Goal: Task Accomplishment & Management: Use online tool/utility

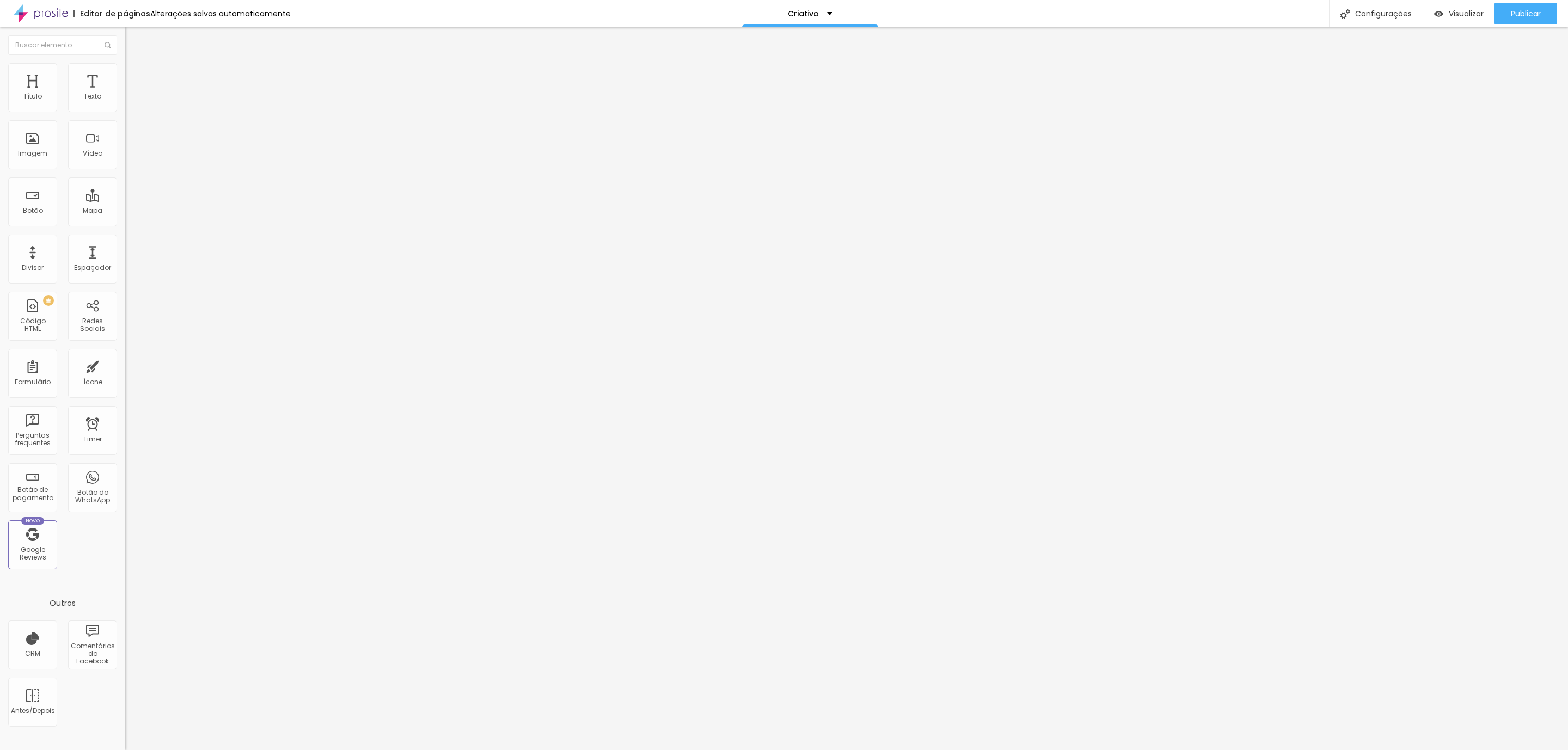
click at [125, 67] on img at bounding box center [130, 68] width 10 height 10
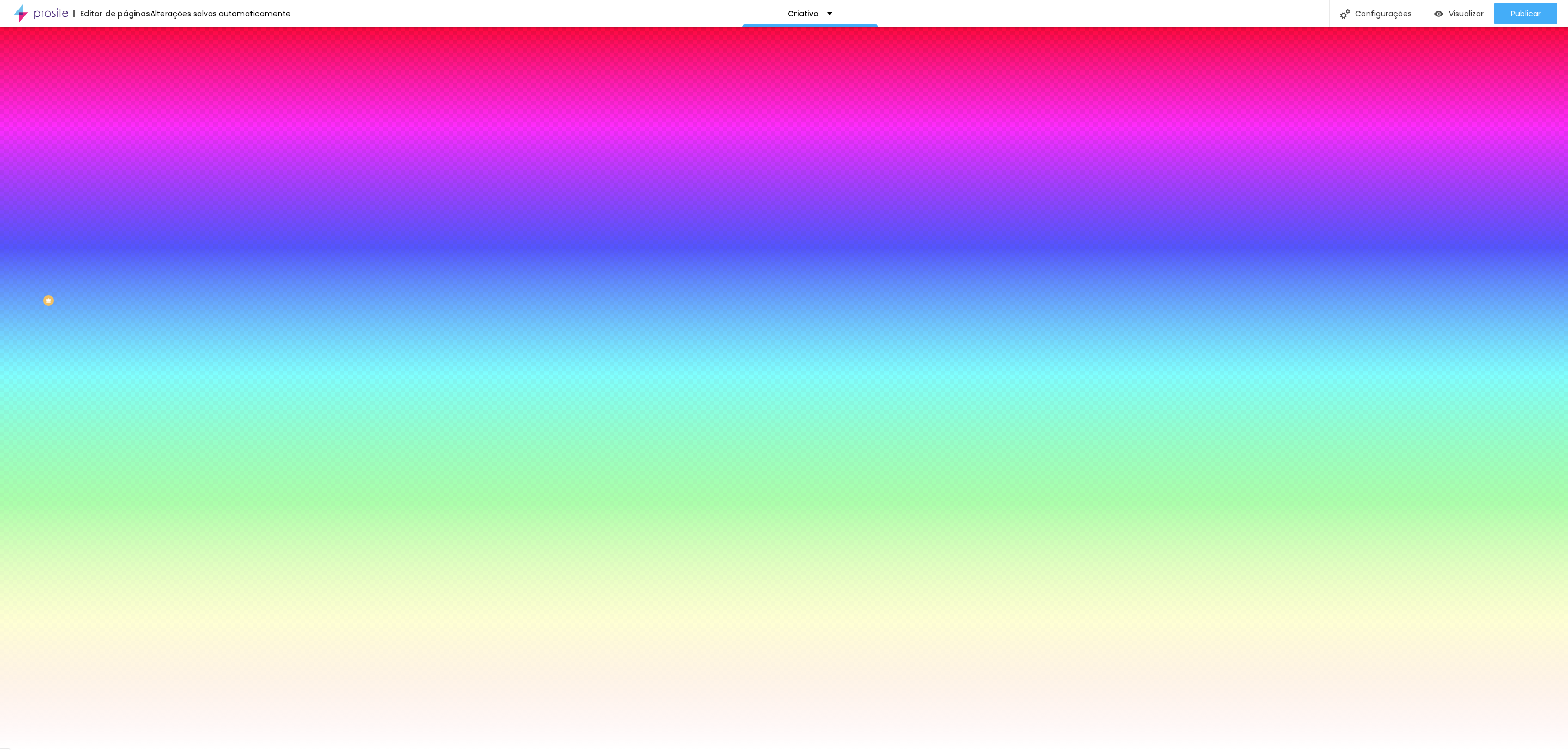
click at [125, 74] on li "Avançado" at bounding box center [188, 79] width 125 height 11
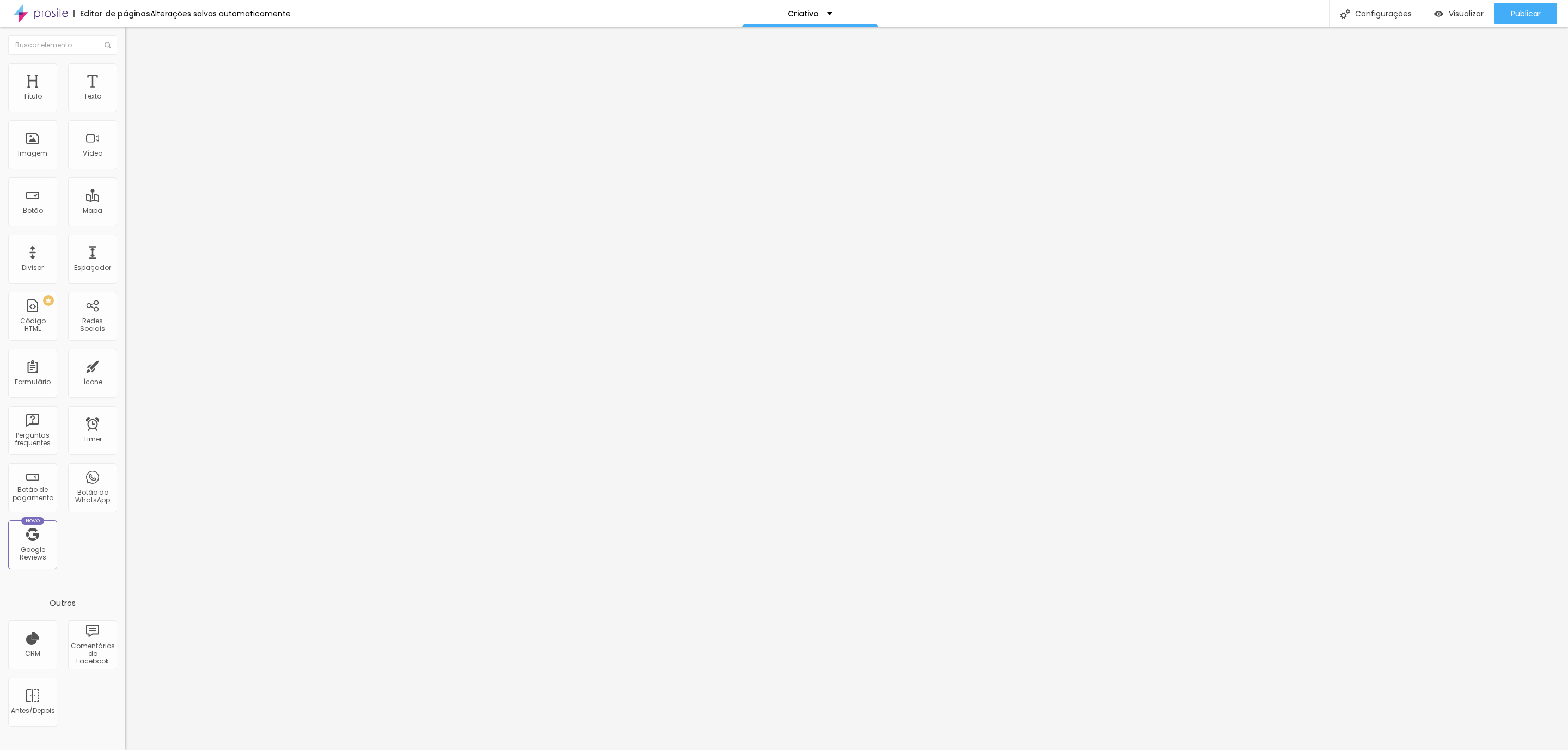
click at [125, 71] on li "Estilo" at bounding box center [188, 69] width 125 height 11
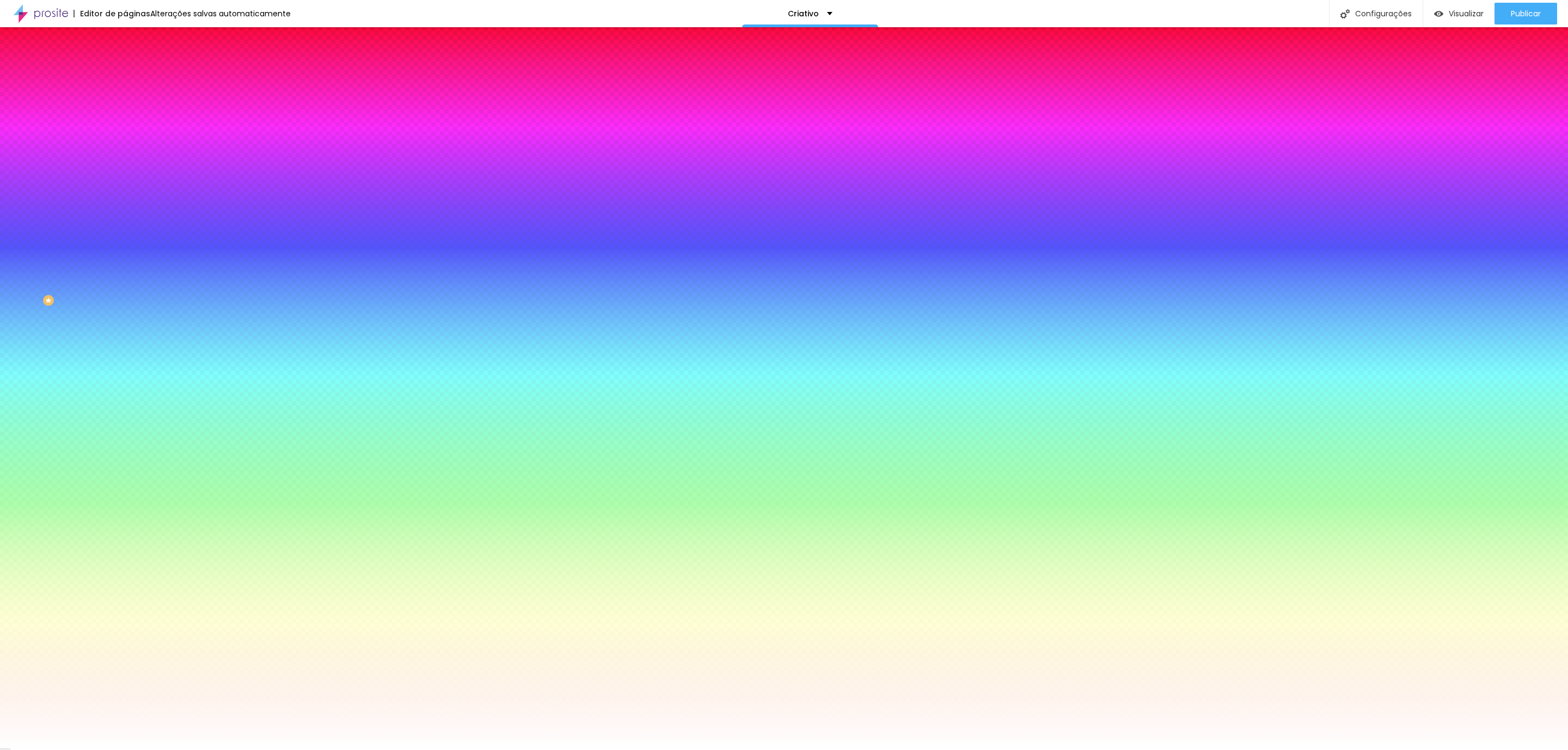
click at [125, 63] on li "Conteúdo" at bounding box center [188, 58] width 125 height 11
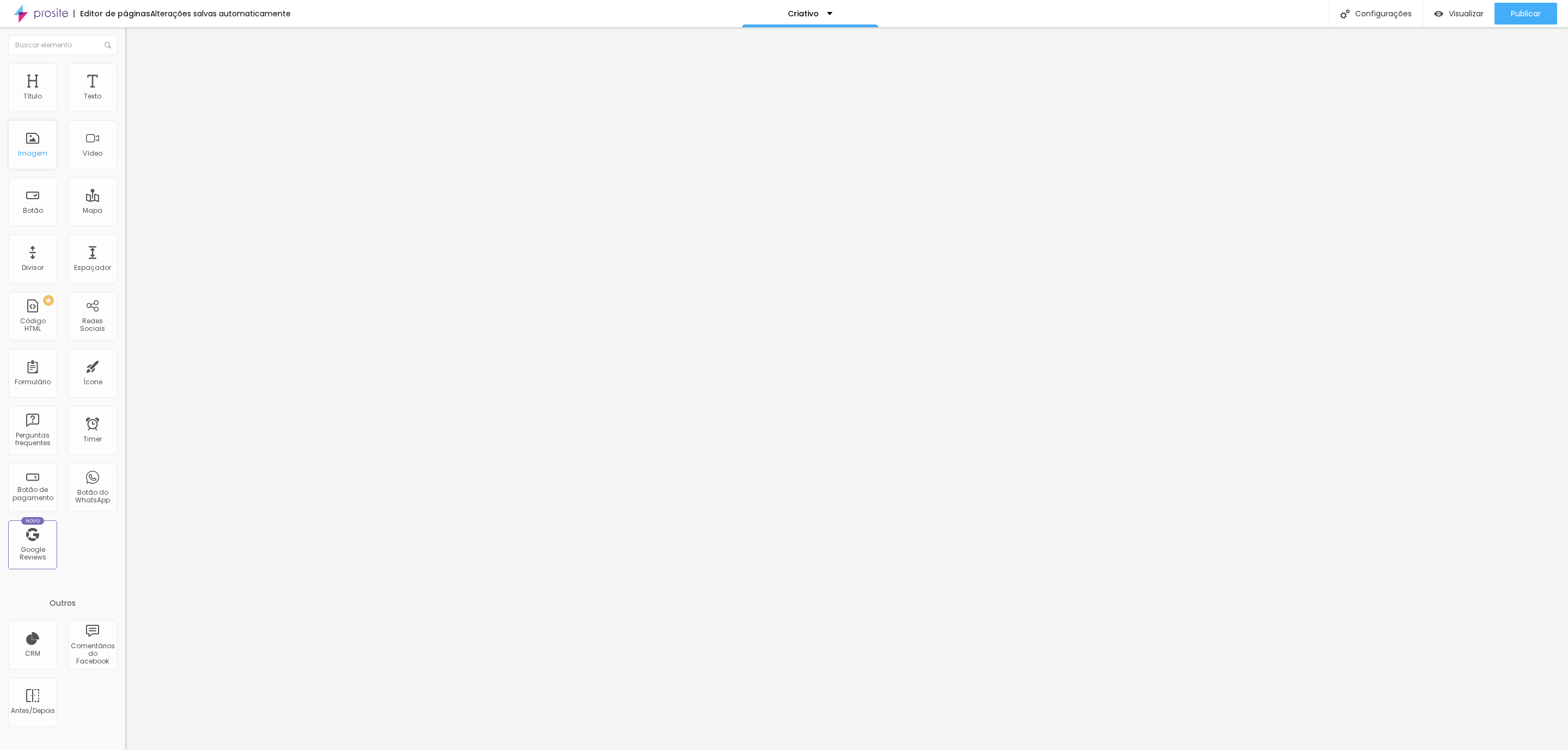
click at [30, 160] on div "Imagem" at bounding box center [32, 145] width 49 height 49
click at [125, 63] on img at bounding box center [130, 68] width 10 height 10
click at [125, 74] on li "Avançado" at bounding box center [188, 79] width 125 height 11
click at [125, 62] on img at bounding box center [130, 57] width 10 height 10
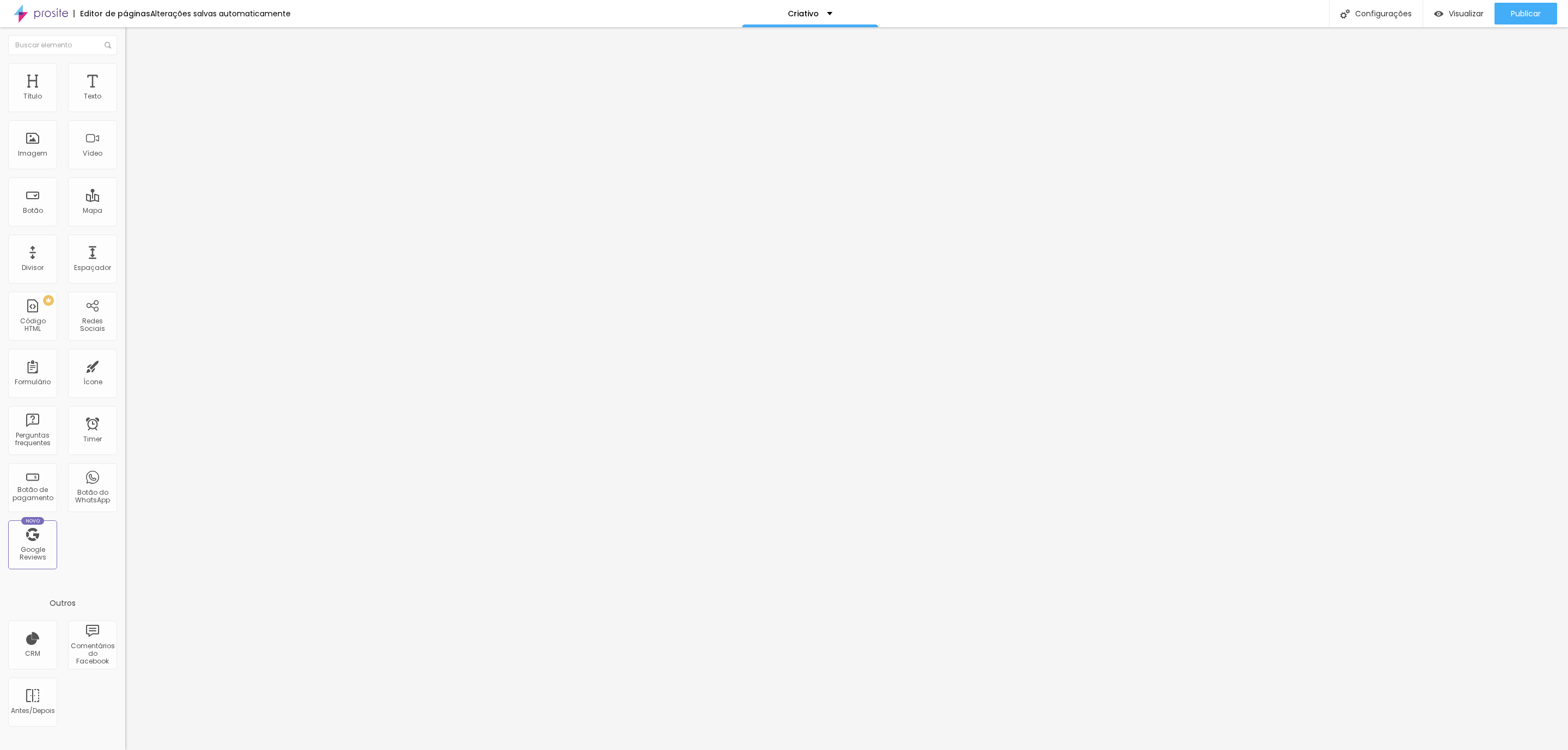
click at [135, 74] on span "Estilo" at bounding box center [143, 70] width 17 height 9
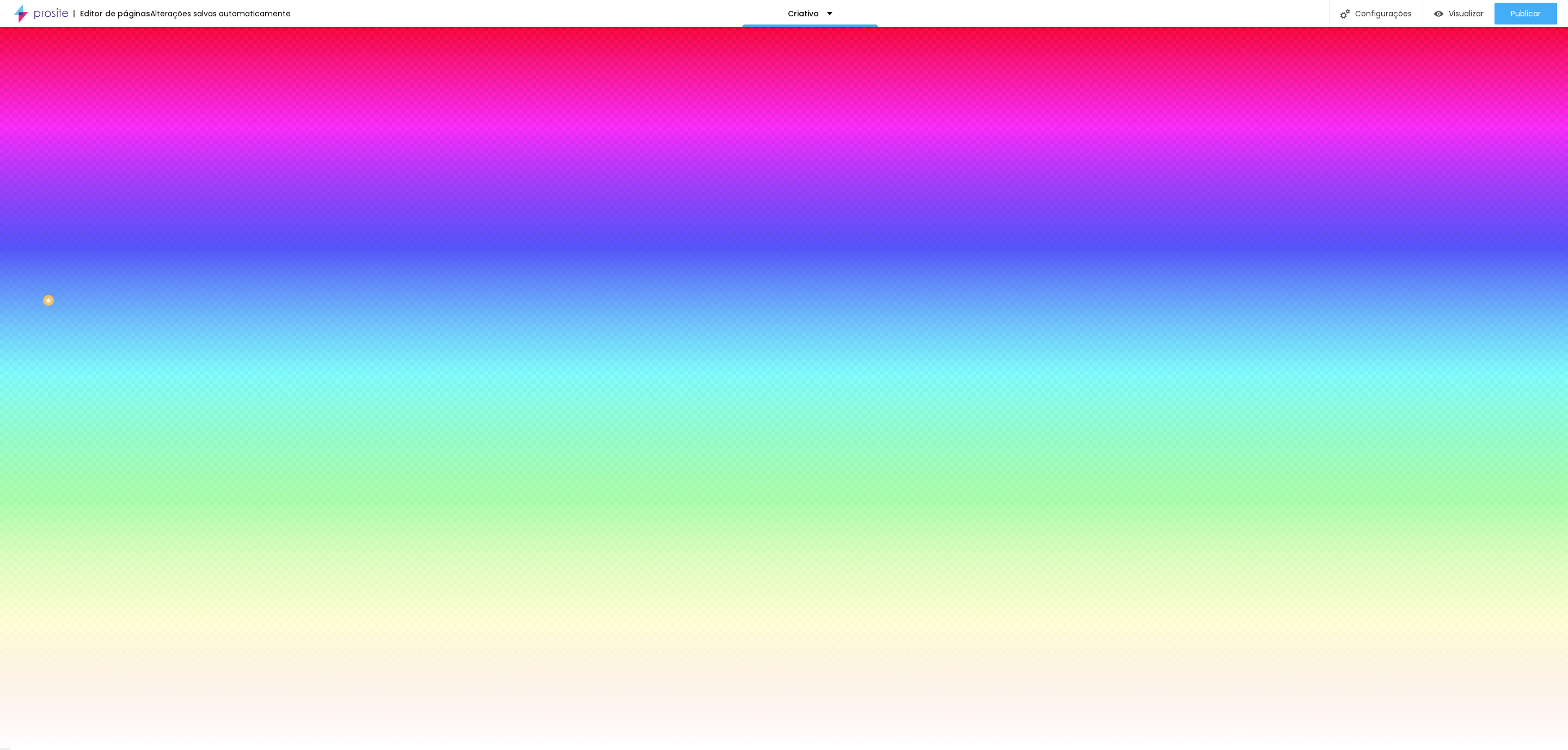
click at [135, 77] on span "Avançado" at bounding box center [153, 81] width 36 height 9
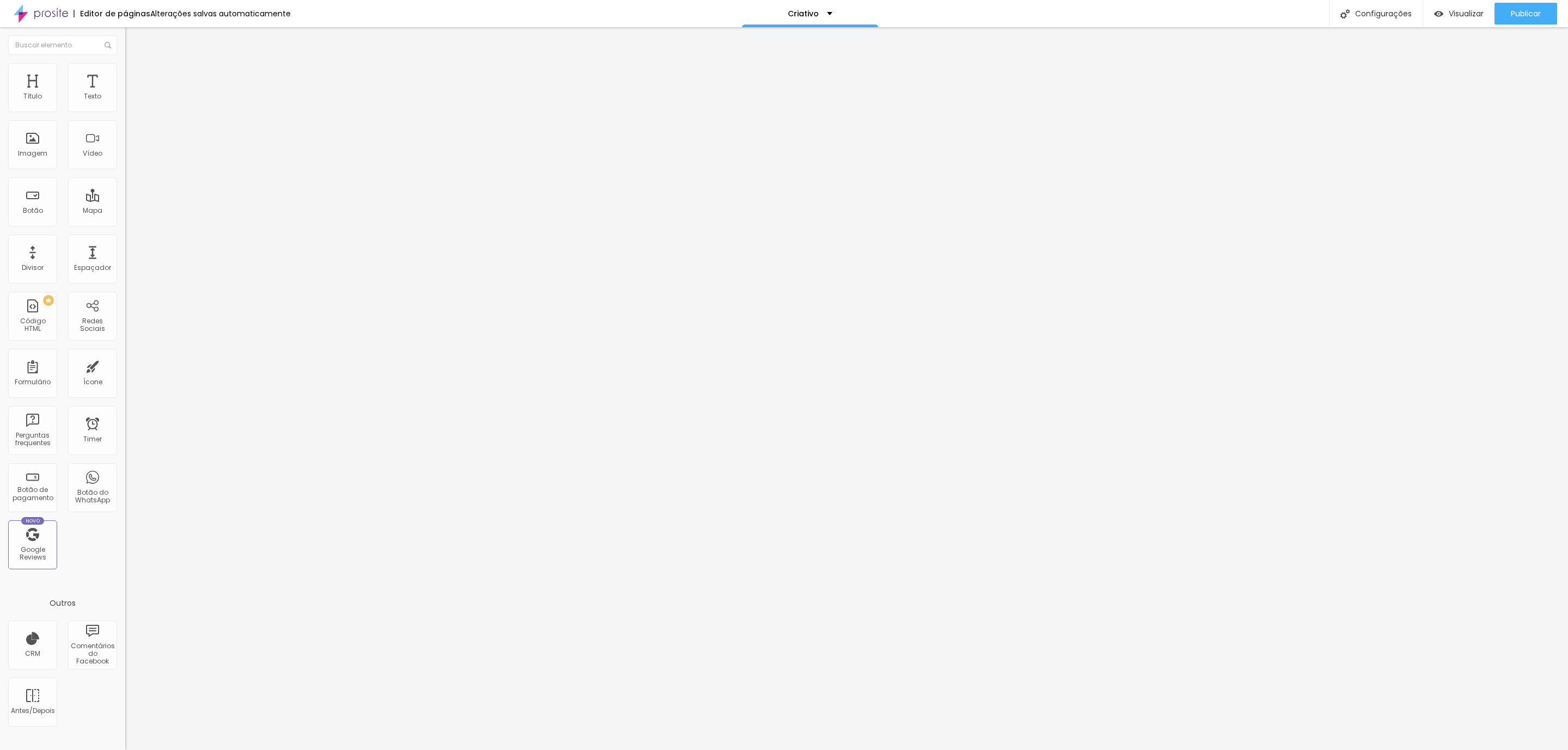
click at [135, 64] on span "Conteúdo" at bounding box center [152, 60] width 34 height 9
click at [125, 69] on li "Estilo" at bounding box center [188, 69] width 125 height 11
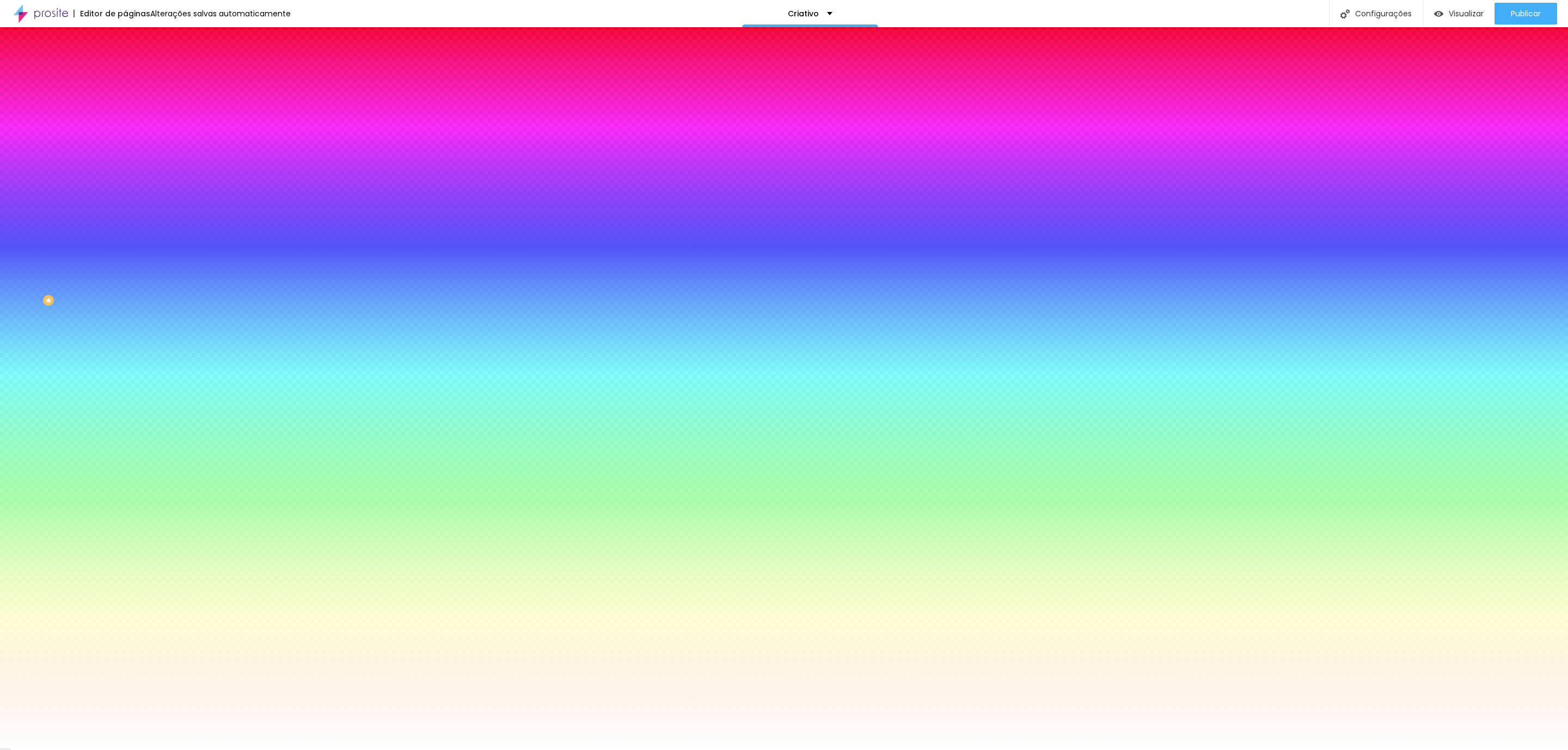
click at [125, 74] on img at bounding box center [130, 79] width 10 height 10
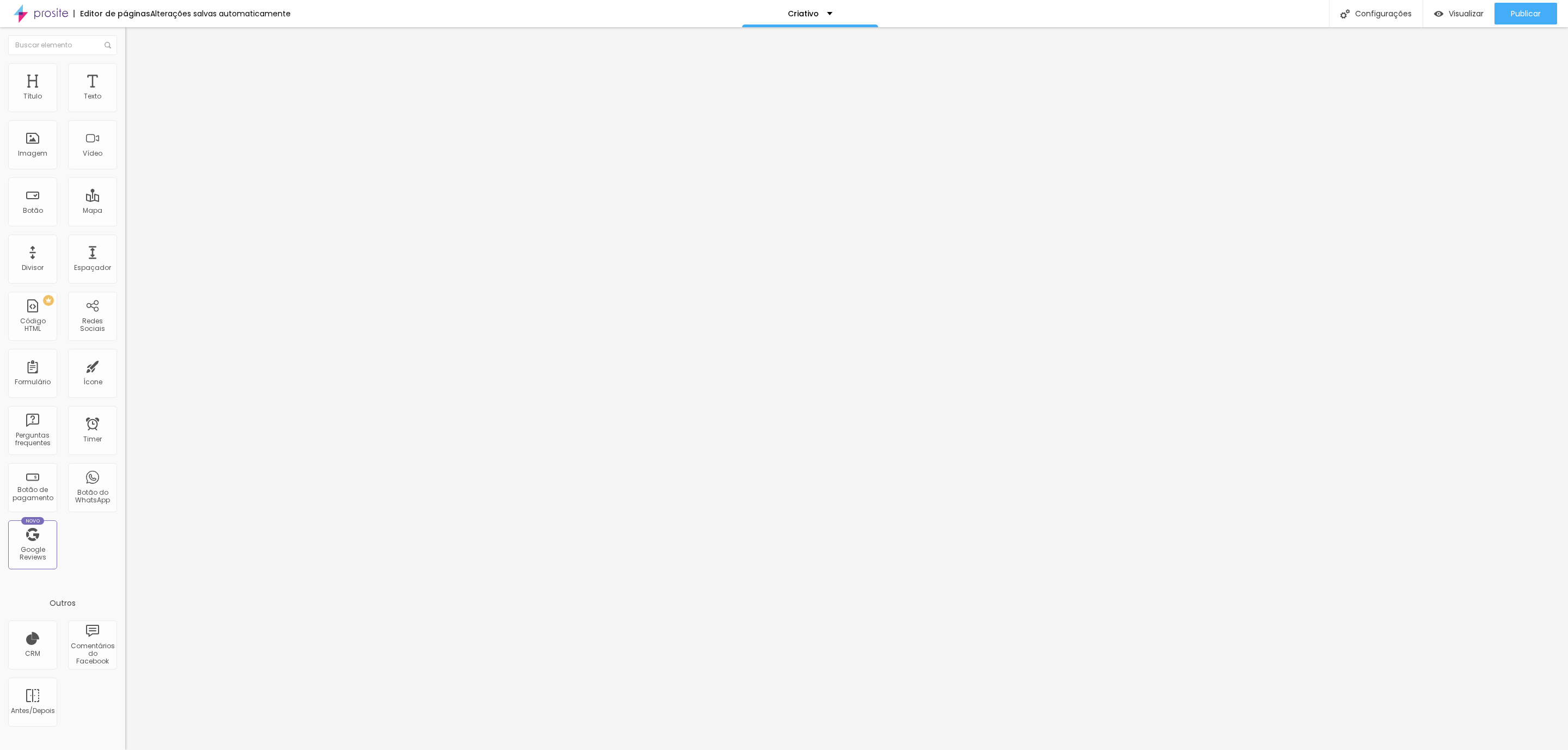
click at [134, 42] on div "Editar Coluna" at bounding box center [167, 40] width 68 height 9
click at [125, 110] on input "text" at bounding box center [191, 105] width 130 height 11
click at [135, 75] on span "Estilo" at bounding box center [143, 70] width 17 height 9
click at [125, 74] on li "Avançado" at bounding box center [188, 79] width 125 height 11
click at [134, 42] on img "button" at bounding box center [138, 40] width 9 height 9
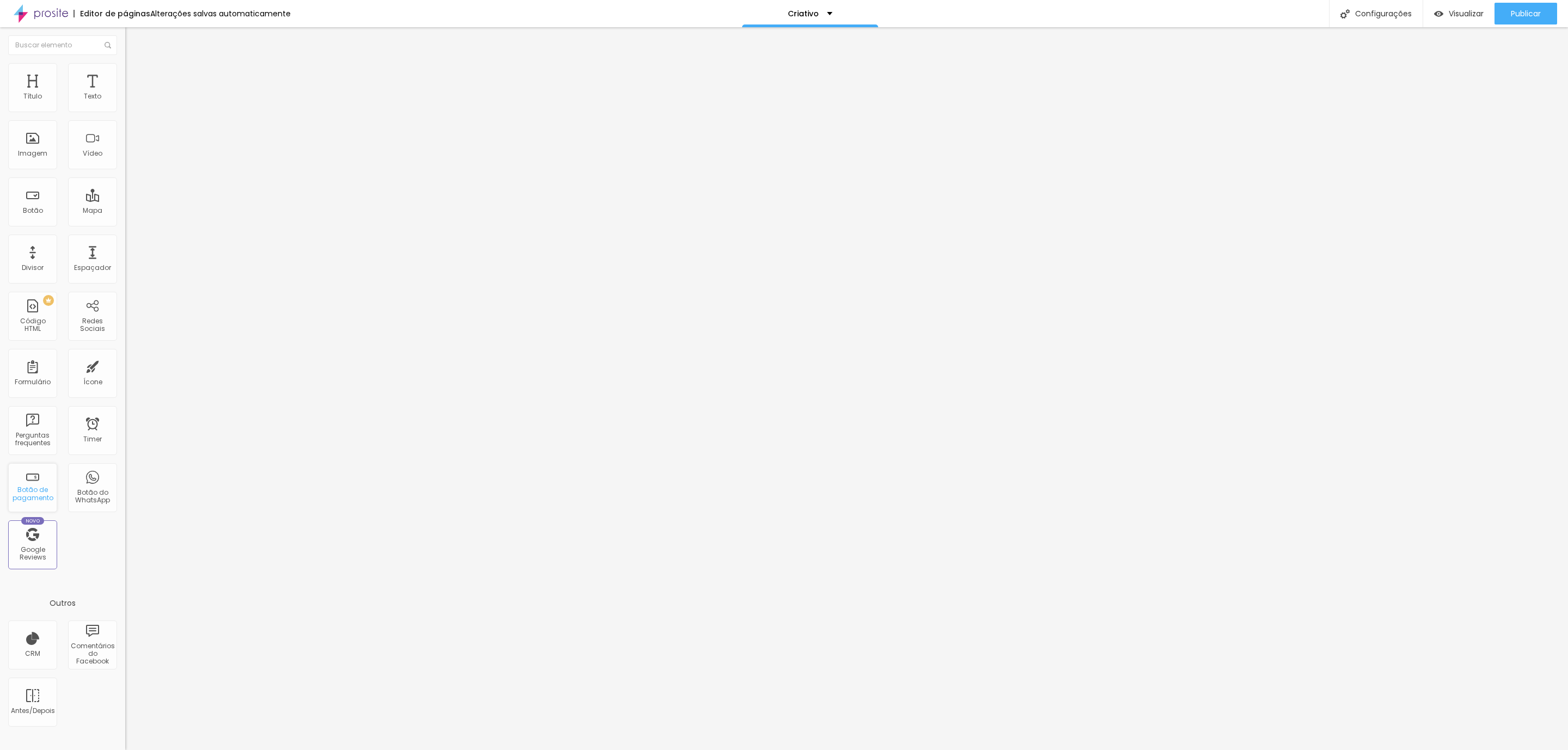
click at [13, 493] on div "Botão de pagamento" at bounding box center [32, 494] width 43 height 16
click at [97, 99] on div "Texto" at bounding box center [93, 96] width 17 height 7
click at [77, 265] on div "Espaçador" at bounding box center [93, 268] width 37 height 7
click at [125, 69] on li "Estilo" at bounding box center [188, 69] width 125 height 11
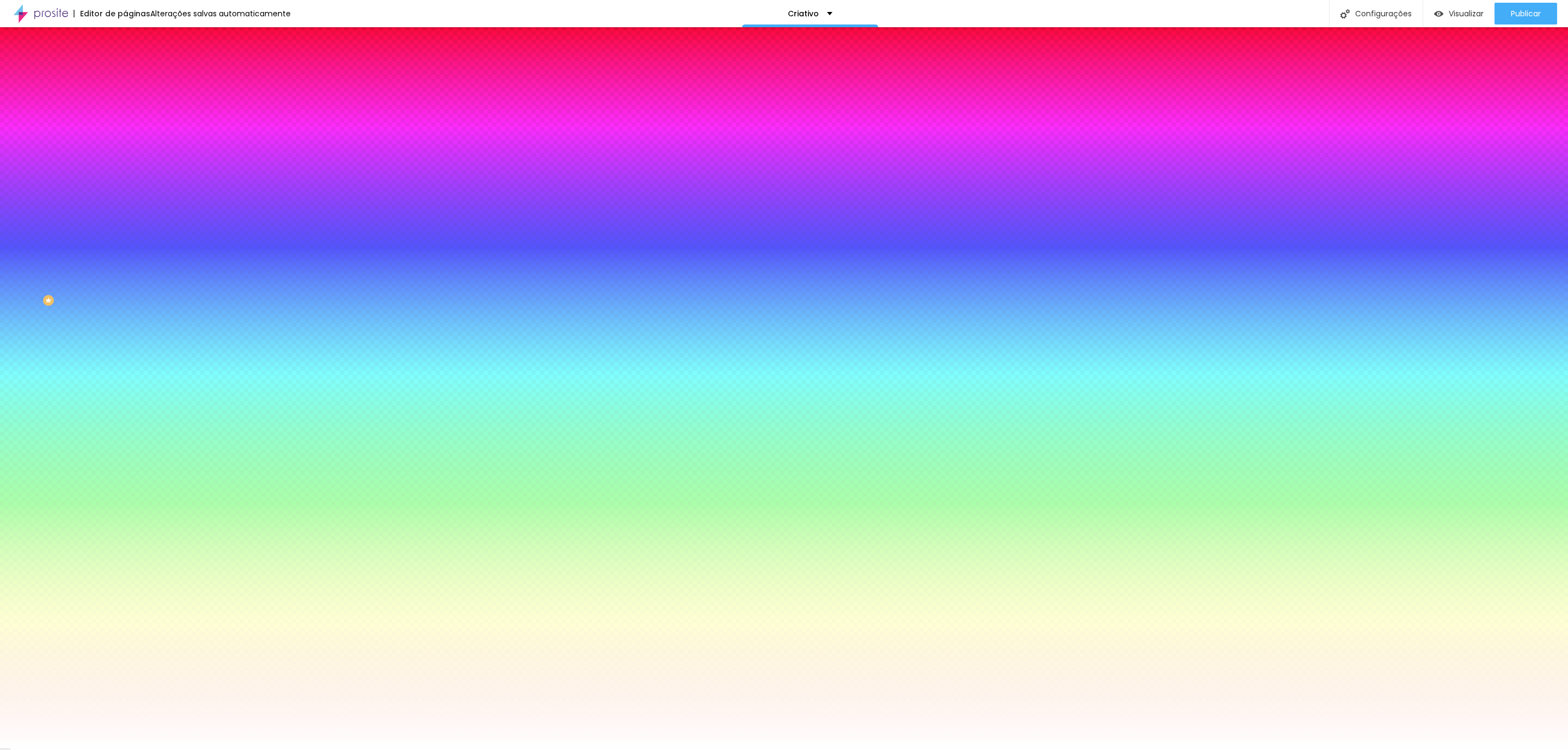
click at [125, 65] on ul "Conteúdo Estilo Avançado" at bounding box center [188, 68] width 125 height 33
click at [125, 63] on li "Conteúdo" at bounding box center [188, 58] width 125 height 11
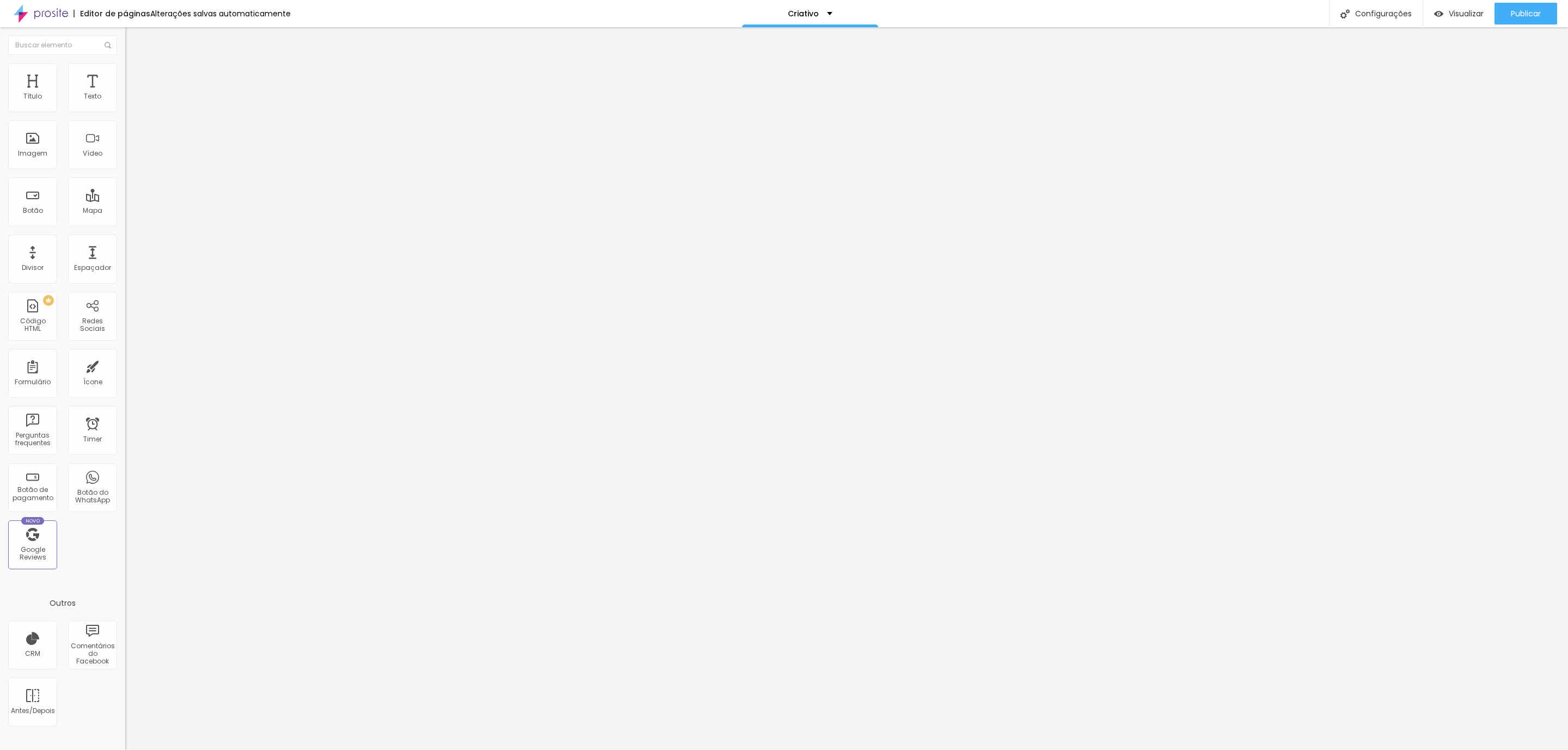
click at [134, 41] on div "Editar Botão" at bounding box center [165, 40] width 63 height 9
click at [125, 65] on li "Estilo" at bounding box center [188, 69] width 125 height 11
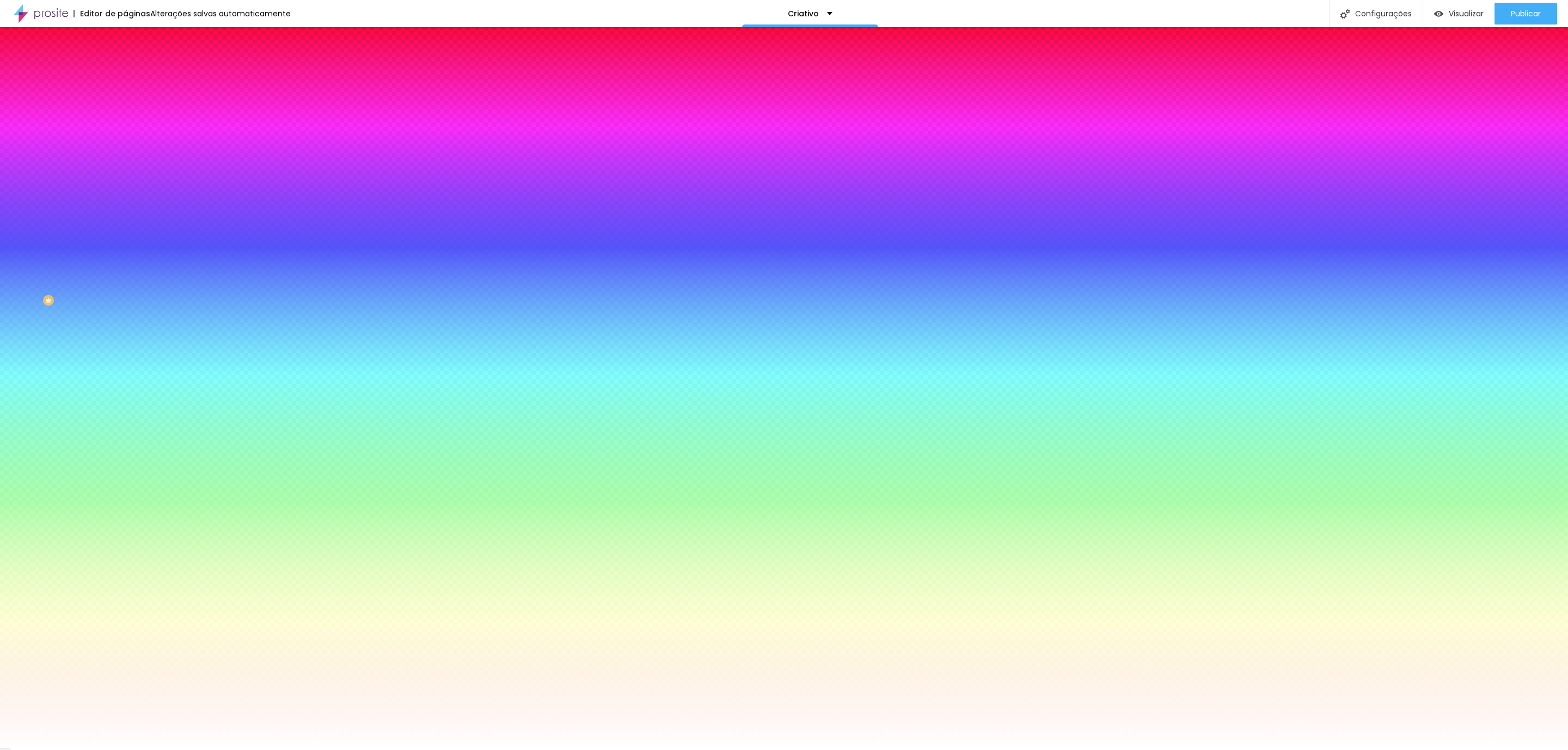
click at [134, 44] on img "button" at bounding box center [138, 40] width 9 height 9
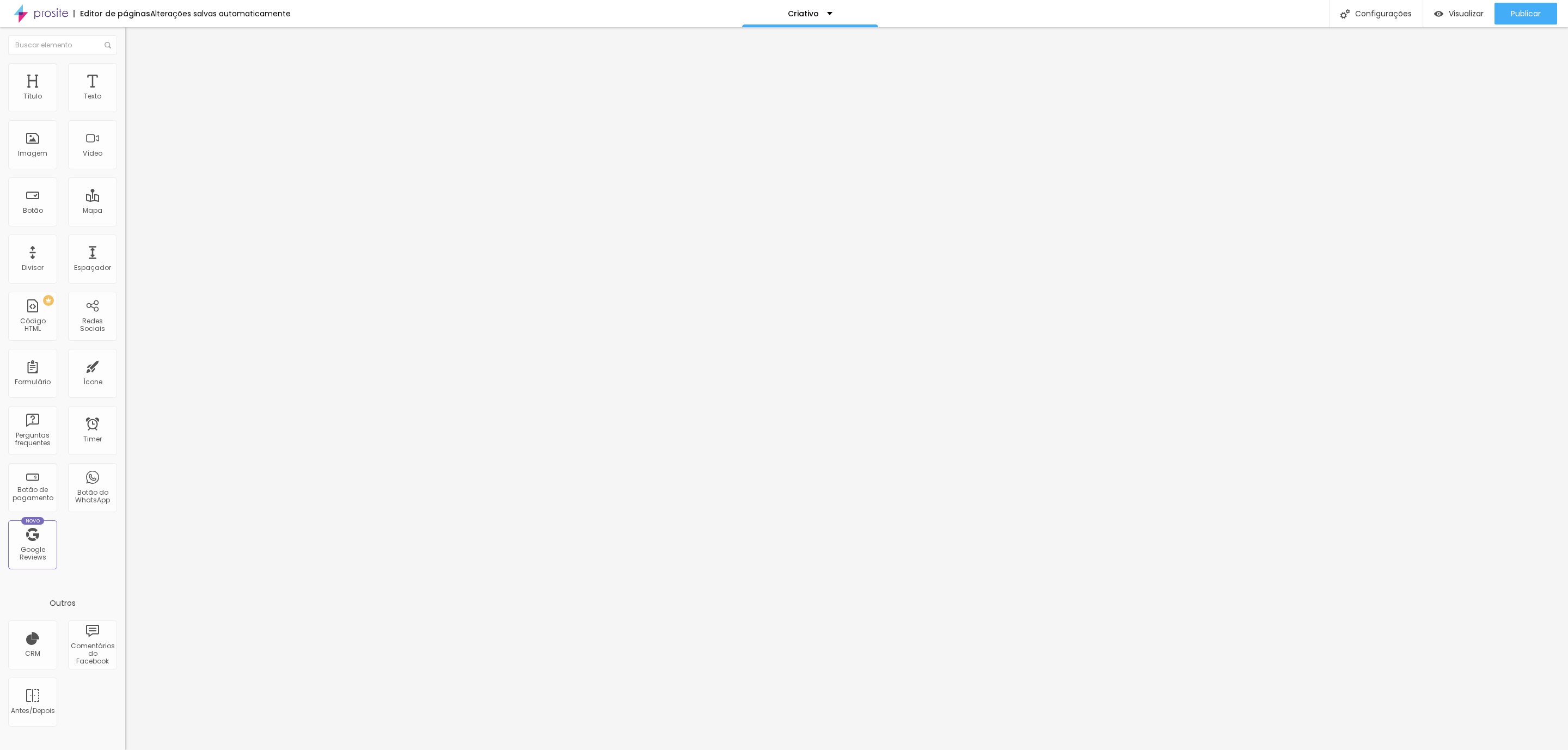
click at [125, 30] on button "Editar Seção" at bounding box center [188, 40] width 125 height 25
click at [20, 156] on div "Imagem" at bounding box center [32, 153] width 29 height 7
click at [125, 68] on ul "Conteúdo Estilo Avançado" at bounding box center [188, 68] width 125 height 33
click at [125, 74] on li "Avançado" at bounding box center [188, 79] width 125 height 11
click at [125, 67] on img at bounding box center [130, 68] width 10 height 10
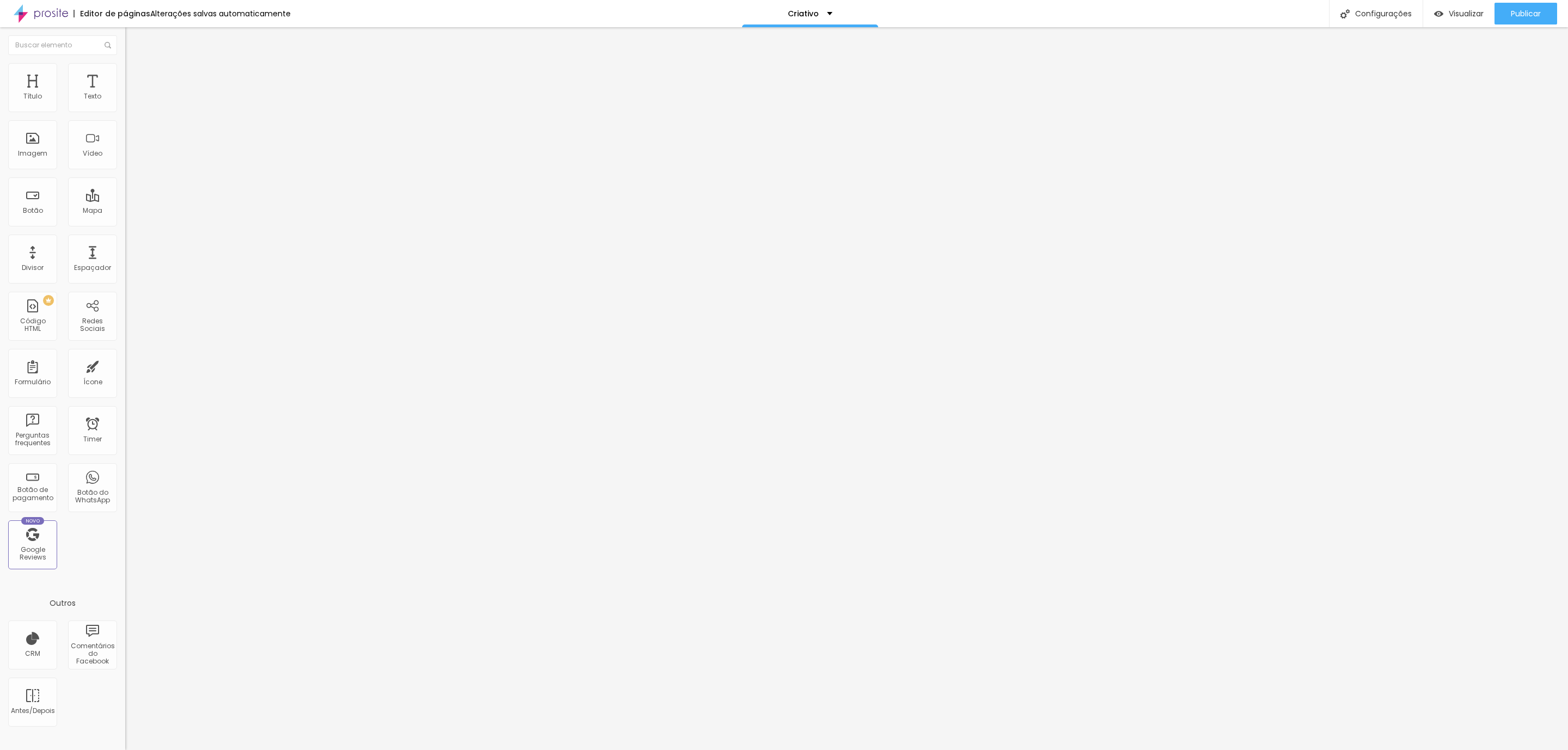
click at [135, 64] on span "Conteúdo" at bounding box center [152, 60] width 34 height 9
click at [125, 223] on input "https://" at bounding box center [191, 218] width 130 height 11
